Goal: Information Seeking & Learning: Learn about a topic

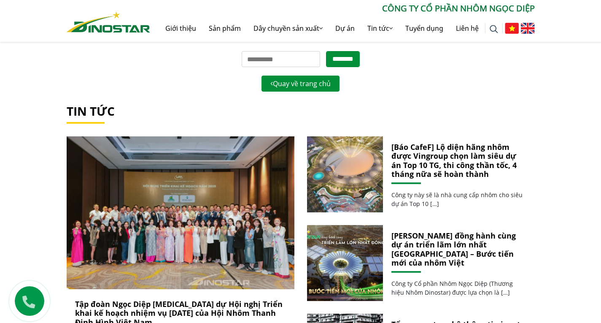
scroll to position [169, 0]
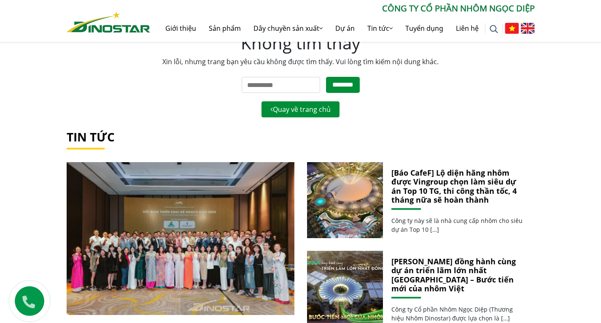
click at [532, 30] on img at bounding box center [528, 28] width 14 height 11
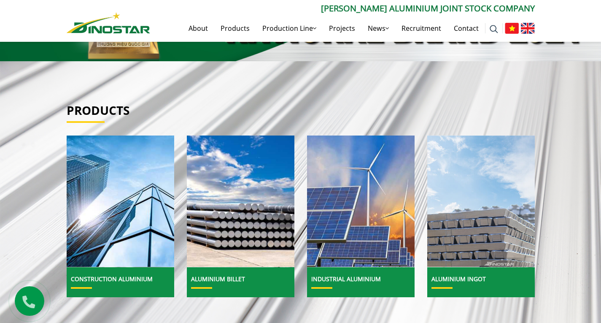
scroll to position [253, 0]
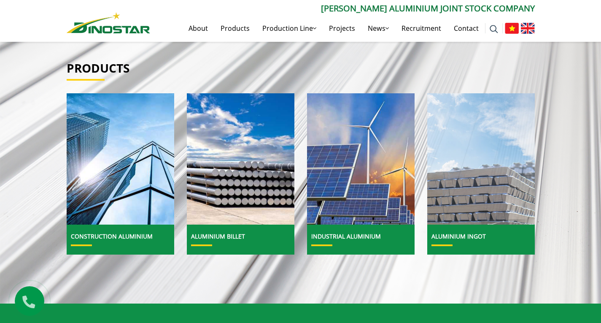
click at [512, 192] on img at bounding box center [480, 159] width 115 height 141
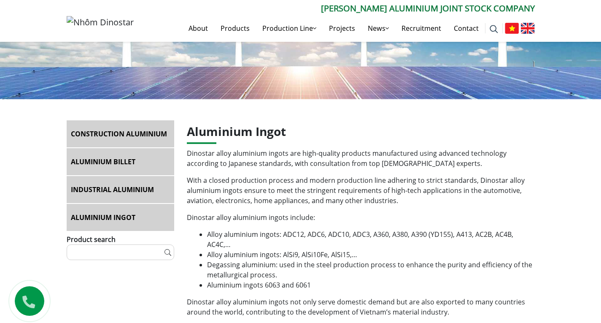
scroll to position [84, 0]
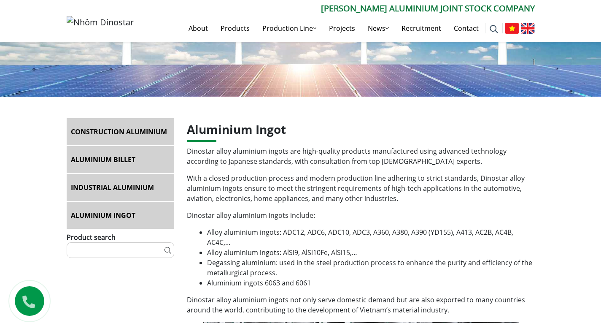
click at [98, 217] on link "Aluminium Ingot" at bounding box center [121, 215] width 108 height 27
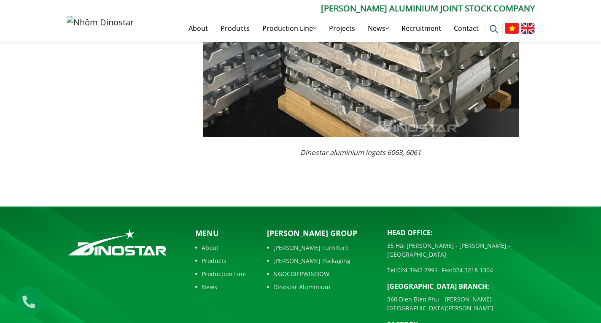
scroll to position [1232, 0]
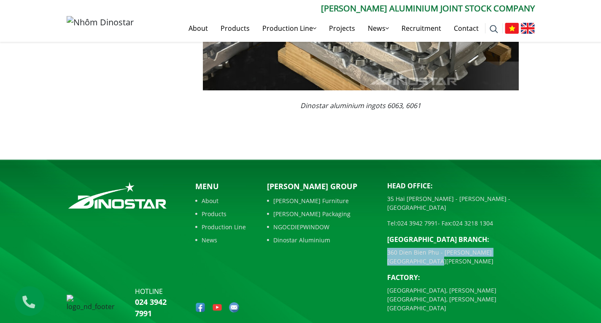
drag, startPoint x: 387, startPoint y: 240, endPoint x: 524, endPoint y: 241, distance: 136.6
click at [524, 247] on p "360 Dien Bien Phu - [PERSON_NAME][GEOGRAPHIC_DATA][PERSON_NAME]" at bounding box center [461, 256] width 148 height 18
copy p "360 Dien Bien Phu - [PERSON_NAME][GEOGRAPHIC_DATA][PERSON_NAME]"
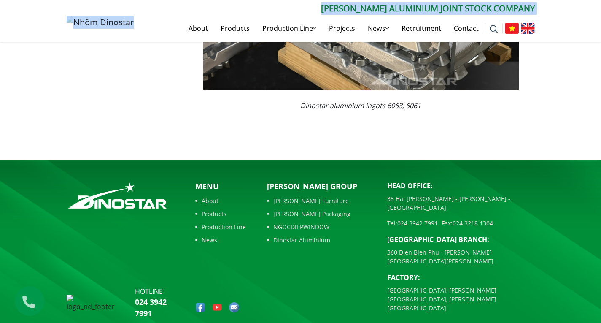
drag, startPoint x: 149, startPoint y: 28, endPoint x: 77, endPoint y: 27, distance: 71.7
click at [77, 27] on div "Search for: ****** [PERSON_NAME] ALUMINIUM JOINT STOCK COMPANY About Products P…" at bounding box center [300, 22] width 481 height 40
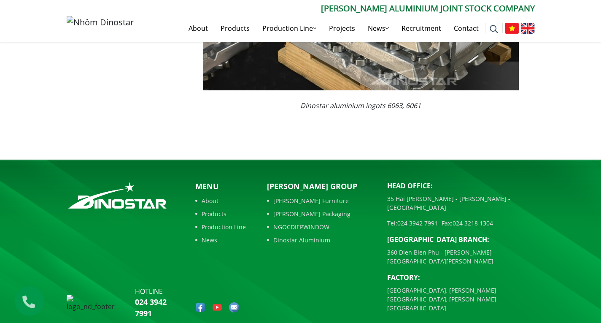
click at [209, 201] on link "About" at bounding box center [220, 200] width 51 height 9
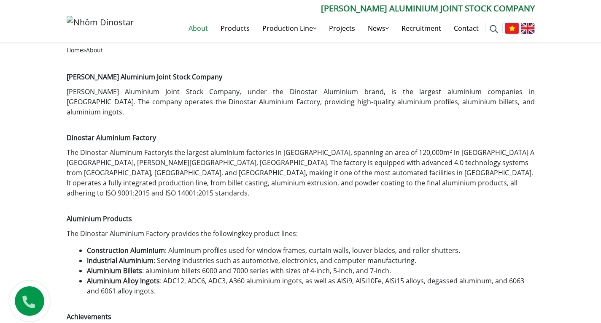
scroll to position [211, 0]
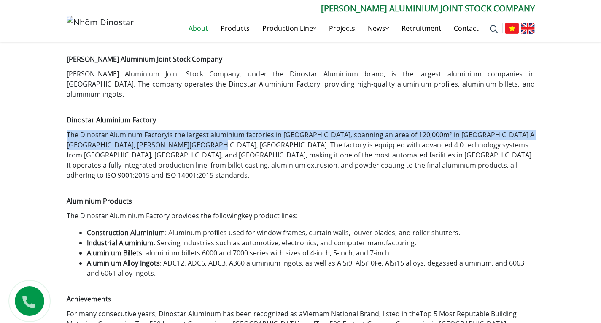
drag, startPoint x: 66, startPoint y: 123, endPoint x: 169, endPoint y: 130, distance: 104.0
click at [169, 130] on div "About Home » About [PERSON_NAME] Aluminium Joint Stock Company [PERSON_NAME] Al…" at bounding box center [300, 256] width 481 height 524
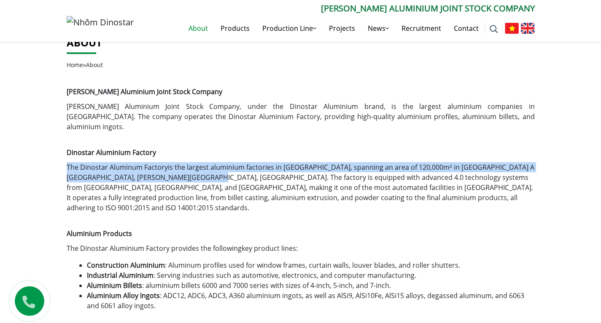
scroll to position [169, 0]
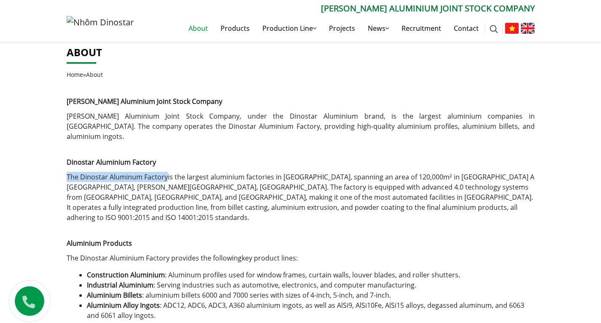
copy link "The Dinostar Aluminum Factory"
click at [83, 229] on h1 "Aluminium Products" at bounding box center [301, 239] width 468 height 20
click at [166, 155] on h1 "Dinostar Aluminium Factory" at bounding box center [301, 158] width 468 height 20
drag, startPoint x: 166, startPoint y: 169, endPoint x: 80, endPoint y: 166, distance: 86.5
click at [80, 172] on p "The Dinostar Aluminum Factory is the largest aluminium factories in Vietnam, sp…" at bounding box center [301, 197] width 468 height 51
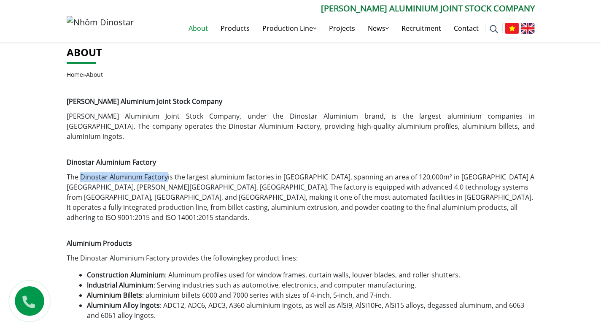
copy link "Dinostar Aluminum Factory"
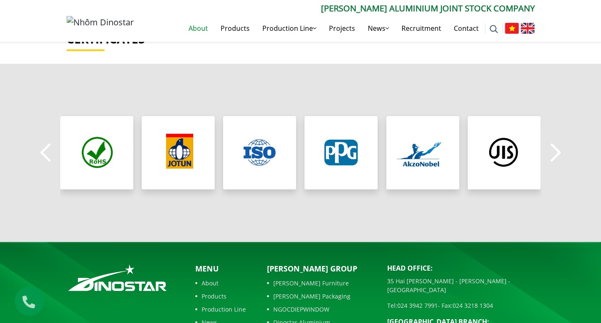
scroll to position [651, 0]
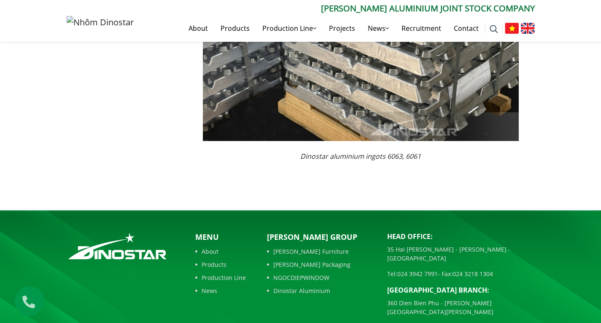
scroll to position [1232, 0]
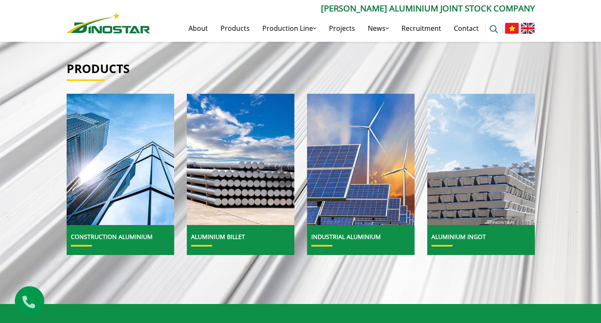
scroll to position [253, 0]
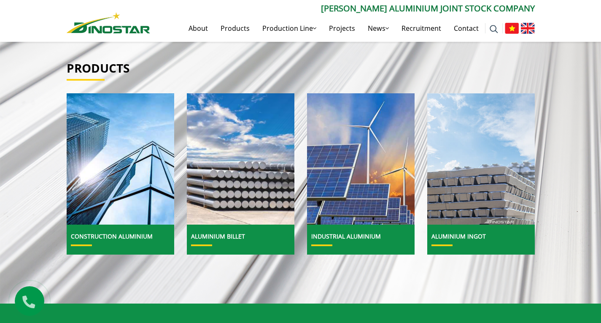
click at [258, 195] on img at bounding box center [240, 159] width 115 height 141
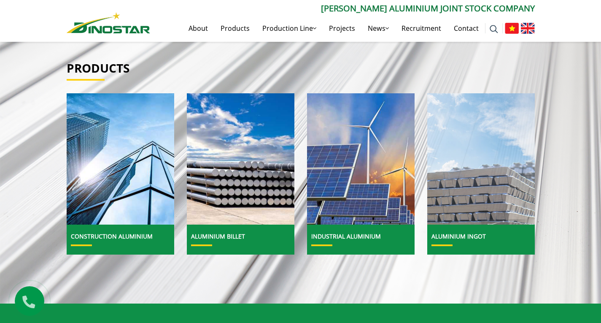
click at [479, 171] on img at bounding box center [480, 159] width 115 height 141
